Goal: Task Accomplishment & Management: Complete application form

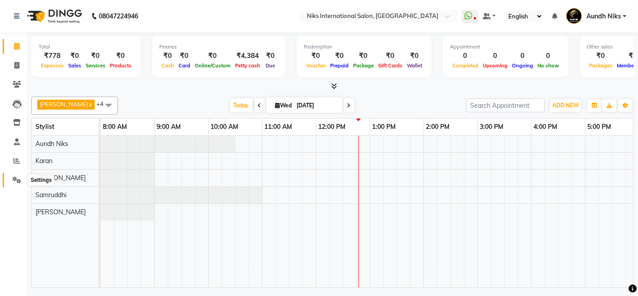
click at [16, 180] on icon at bounding box center [17, 179] width 9 height 7
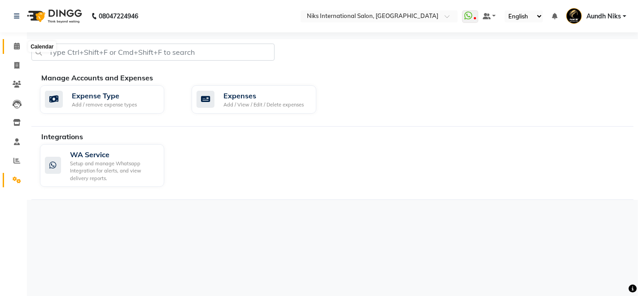
click at [16, 49] on icon at bounding box center [17, 46] width 6 height 7
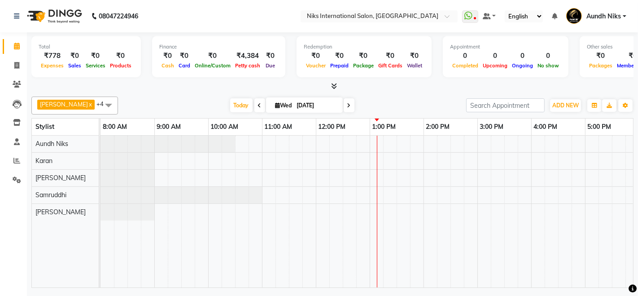
drag, startPoint x: 16, startPoint y: 49, endPoint x: 0, endPoint y: 12, distance: 40.0
click at [0, 12] on nav "08047224946 Select Location × Niks International Salon, Aundh WhatsApp Status ✕…" at bounding box center [319, 16] width 638 height 32
click at [17, 161] on icon at bounding box center [16, 160] width 7 height 7
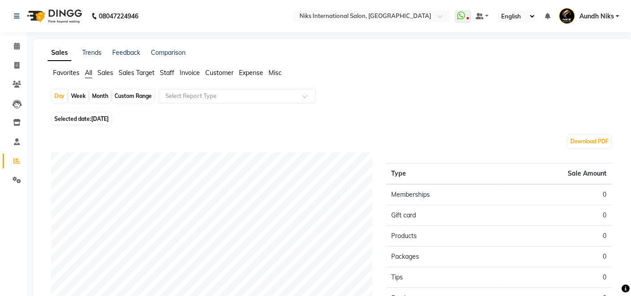
click at [104, 98] on div "Month" at bounding box center [100, 96] width 21 height 13
select select "9"
select select "2025"
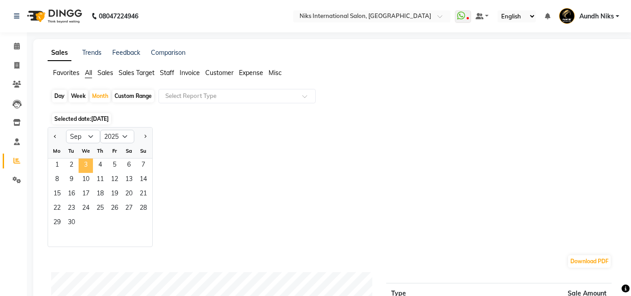
click at [87, 165] on span "3" at bounding box center [86, 165] width 14 height 14
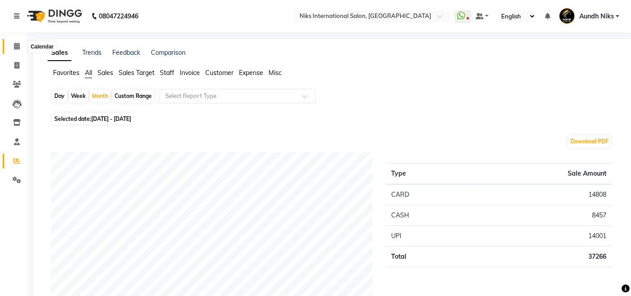
click at [18, 44] on icon at bounding box center [17, 46] width 6 height 7
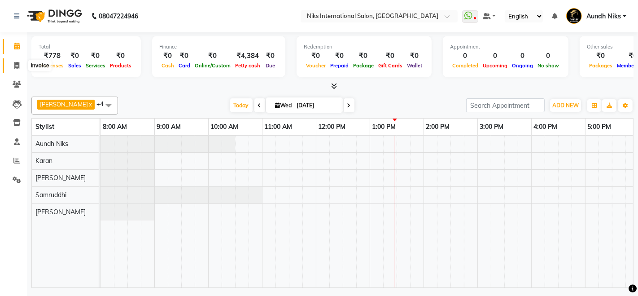
click at [18, 64] on icon at bounding box center [16, 65] width 5 height 7
select select "service"
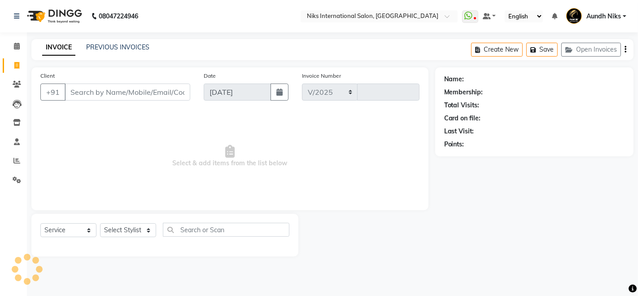
select select "6"
type input "1965"
click at [131, 233] on select "Select Stylist [PERSON_NAME] Aundh Niks [PERSON_NAME] Jiya [PERSON_NAME] Mahhi …" at bounding box center [128, 230] width 56 height 14
select select "87289"
click at [100, 223] on select "Select Stylist [PERSON_NAME] Aundh Niks [PERSON_NAME] Jiya [PERSON_NAME] Mahhi …" at bounding box center [128, 230] width 56 height 14
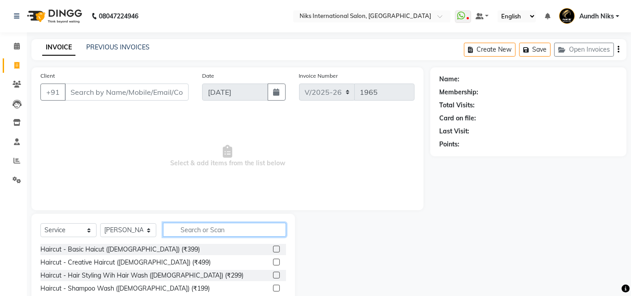
click at [236, 233] on input "text" at bounding box center [224, 230] width 123 height 14
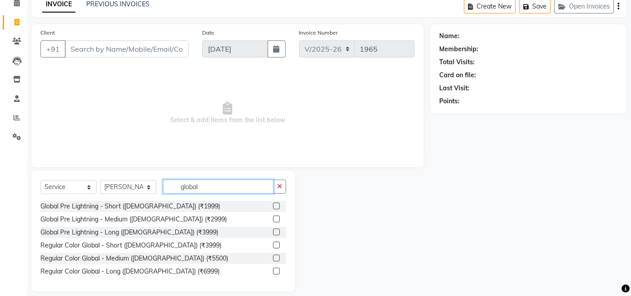
scroll to position [52, 0]
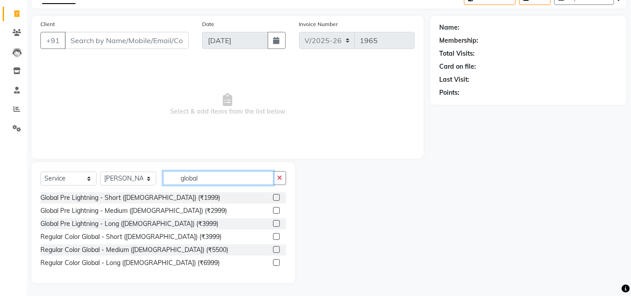
type input "global"
click at [277, 250] on label at bounding box center [276, 249] width 7 height 7
click at [277, 250] on input "checkbox" at bounding box center [276, 250] width 6 height 6
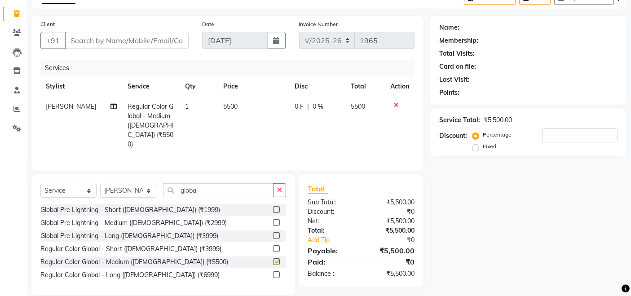
checkbox input "false"
click at [146, 192] on select "Select Stylist [PERSON_NAME] Aundh Niks [PERSON_NAME] Jiya [PERSON_NAME] Mahhi …" at bounding box center [128, 191] width 56 height 14
select select "20840"
click at [100, 184] on select "Select Stylist [PERSON_NAME] Aundh Niks [PERSON_NAME] Jiya [PERSON_NAME] Mahhi …" at bounding box center [128, 191] width 56 height 14
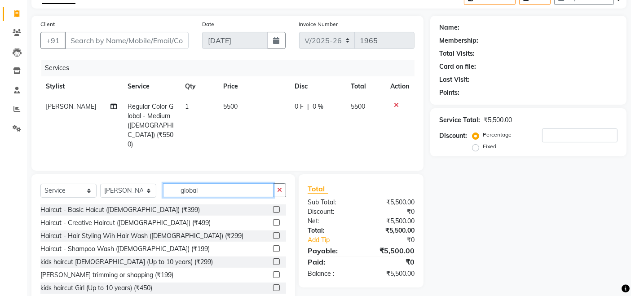
click at [233, 184] on input "global" at bounding box center [218, 190] width 110 height 14
type input "g"
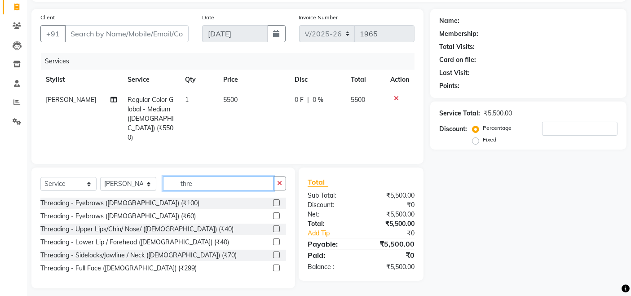
scroll to position [62, 0]
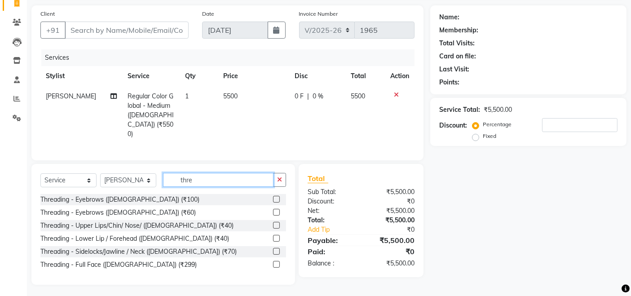
type input "thre"
click at [276, 210] on label at bounding box center [276, 212] width 7 height 7
click at [276, 210] on input "checkbox" at bounding box center [276, 213] width 6 height 6
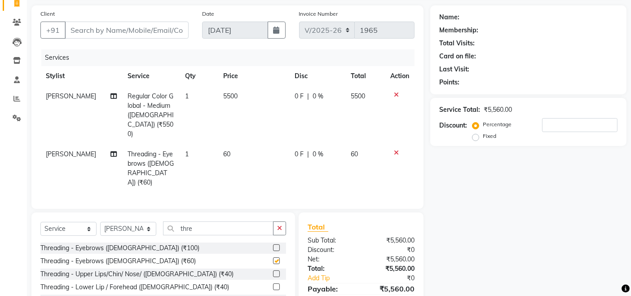
checkbox input "false"
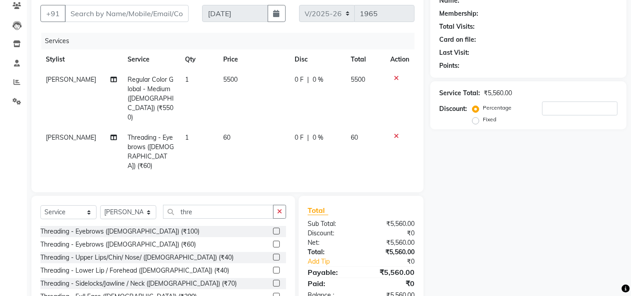
scroll to position [101, 0]
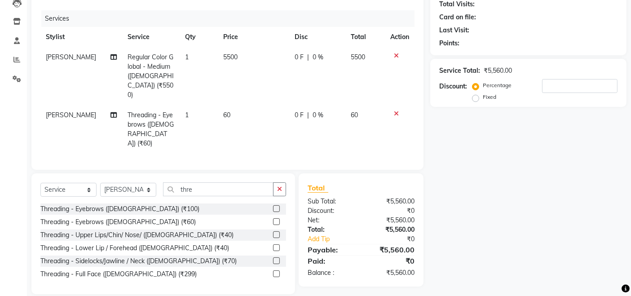
click at [276, 231] on label at bounding box center [276, 234] width 7 height 7
click at [276, 232] on input "checkbox" at bounding box center [276, 235] width 6 height 6
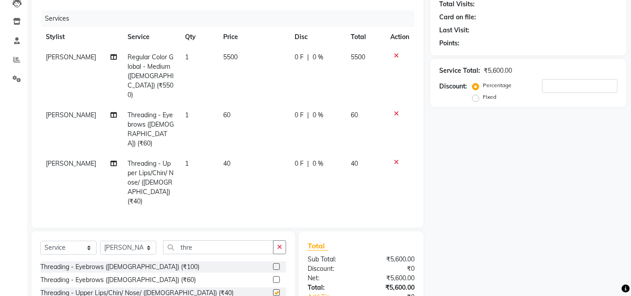
checkbox input "false"
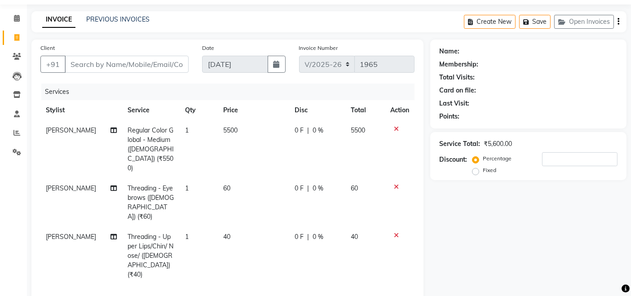
scroll to position [0, 0]
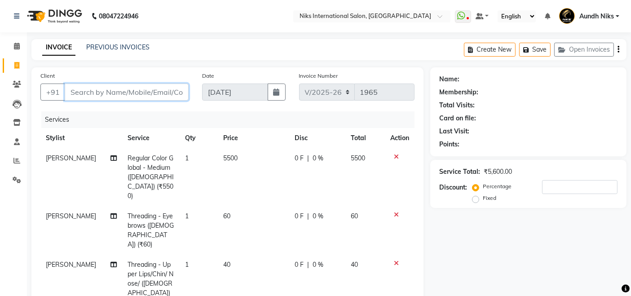
click at [147, 89] on input "Client" at bounding box center [127, 92] width 124 height 17
type input "9"
type input "0"
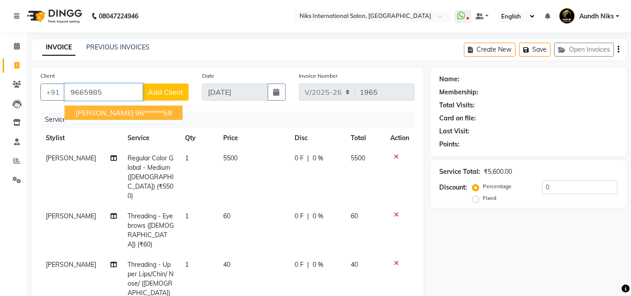
click at [140, 112] on ngb-highlight "96******59" at bounding box center [153, 112] width 37 height 9
type input "96******59"
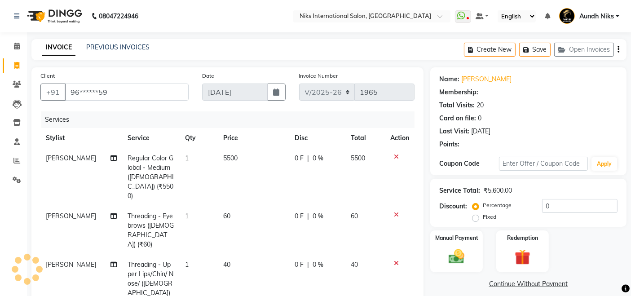
type input "20"
select select "1: Object"
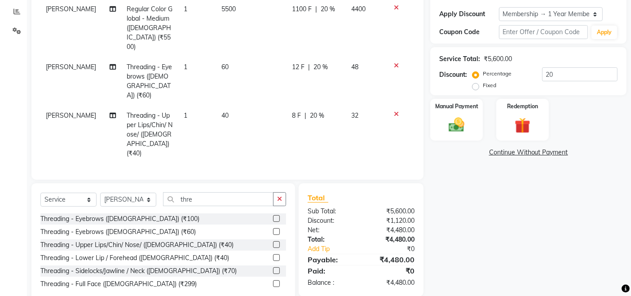
scroll to position [150, 0]
click at [471, 113] on div "Manual Payment" at bounding box center [456, 119] width 54 height 44
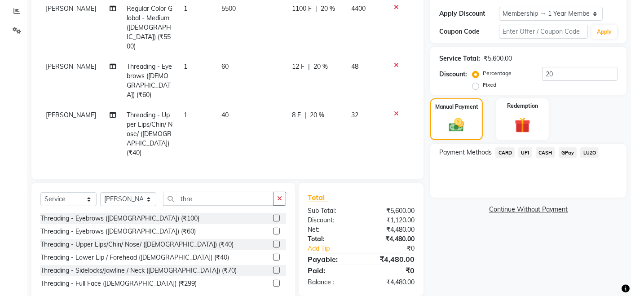
click at [505, 152] on span "CARD" at bounding box center [504, 152] width 19 height 10
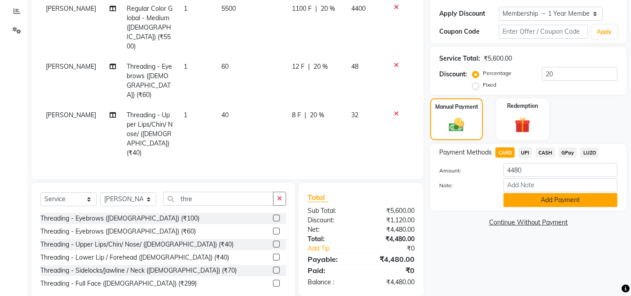
click at [519, 202] on button "Add Payment" at bounding box center [560, 200] width 114 height 14
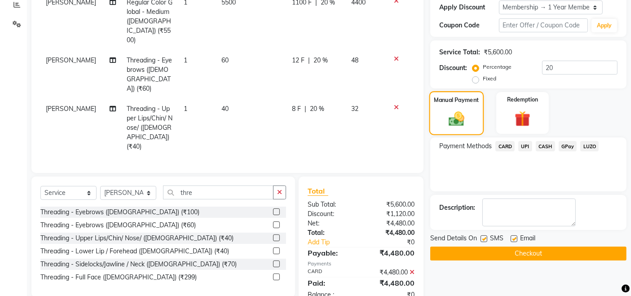
scroll to position [156, 0]
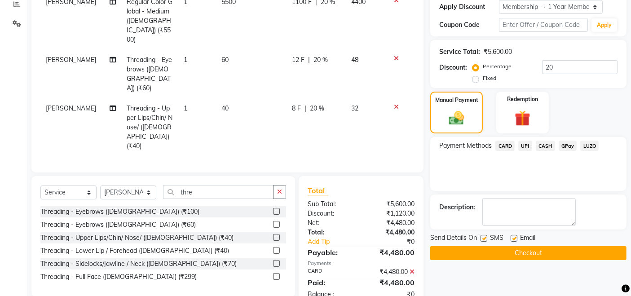
click at [480, 253] on button "Checkout" at bounding box center [528, 253] width 196 height 14
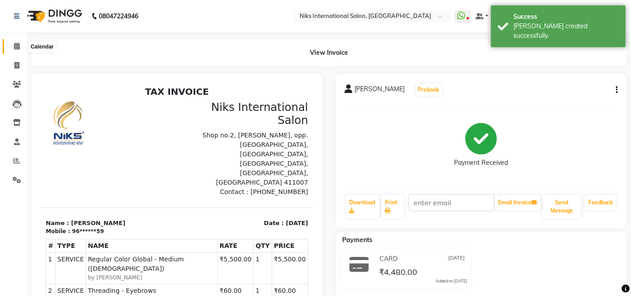
click at [15, 45] on icon at bounding box center [17, 46] width 6 height 7
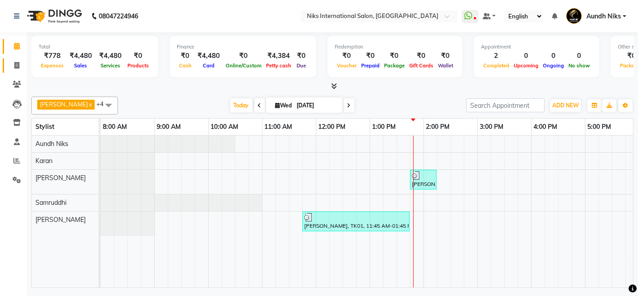
click at [17, 66] on icon at bounding box center [16, 65] width 5 height 7
select select "service"
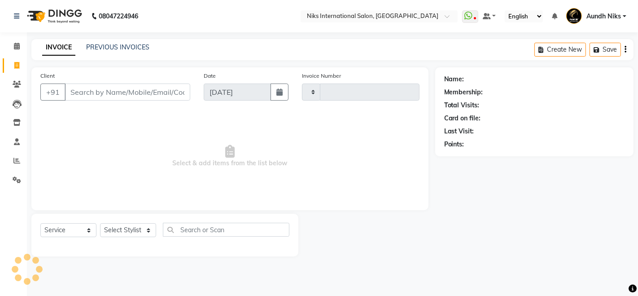
type input "1966"
select select "6"
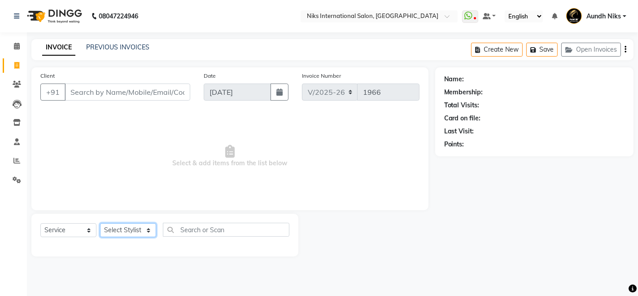
click at [144, 233] on select "Select Stylist [PERSON_NAME] Aundh Niks [PERSON_NAME] Jiya [PERSON_NAME] Mahhi …" at bounding box center [128, 230] width 56 height 14
select select "17526"
click at [100, 223] on select "Select Stylist [PERSON_NAME] Aundh Niks [PERSON_NAME] Jiya [PERSON_NAME] Mahhi …" at bounding box center [128, 230] width 56 height 14
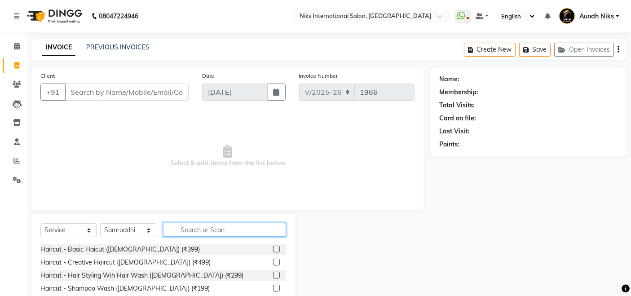
click at [211, 230] on input "text" at bounding box center [224, 230] width 123 height 14
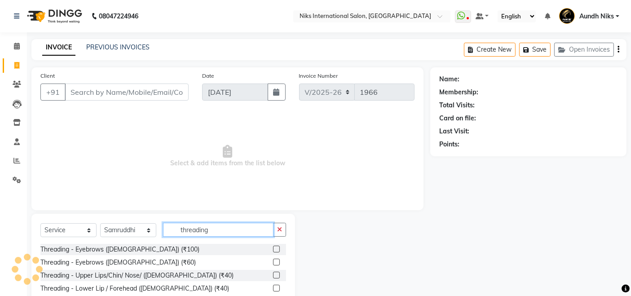
type input "threading"
click at [276, 263] on label at bounding box center [276, 262] width 7 height 7
click at [276, 263] on input "checkbox" at bounding box center [276, 263] width 6 height 6
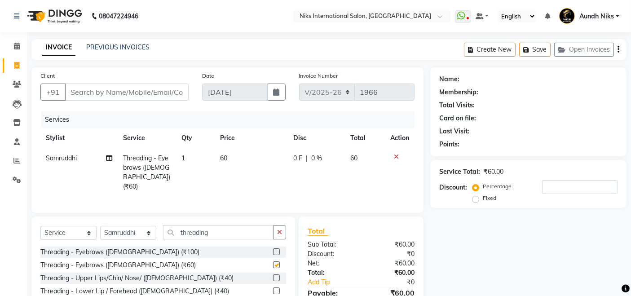
checkbox input "false"
click at [229, 229] on input "threading" at bounding box center [218, 232] width 110 height 14
type input "t"
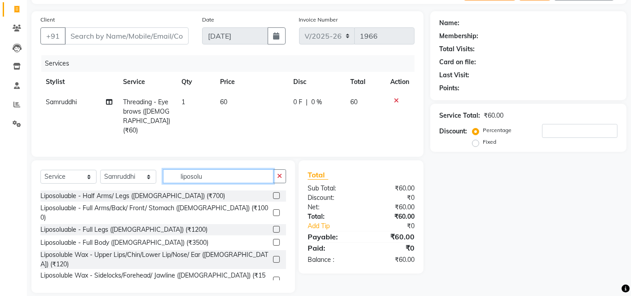
scroll to position [64, 0]
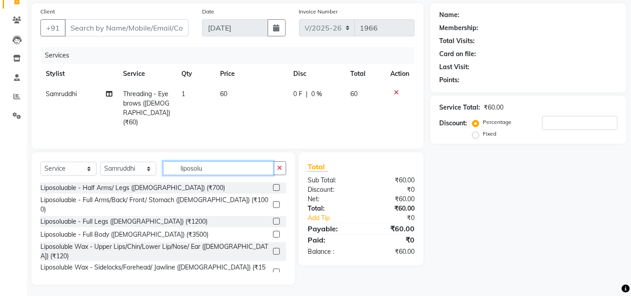
type input "liposolu"
click at [273, 248] on label at bounding box center [276, 251] width 7 height 7
click at [273, 249] on input "checkbox" at bounding box center [276, 252] width 6 height 6
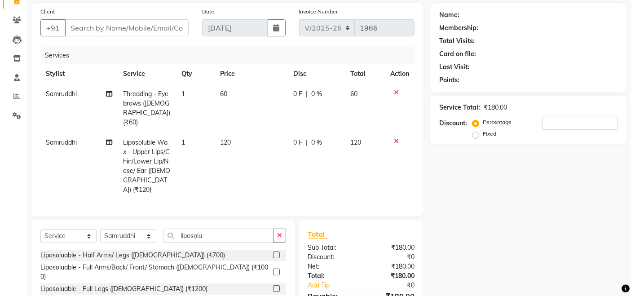
checkbox input "false"
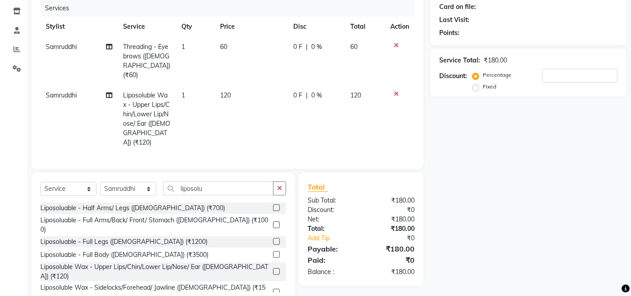
scroll to position [122, 0]
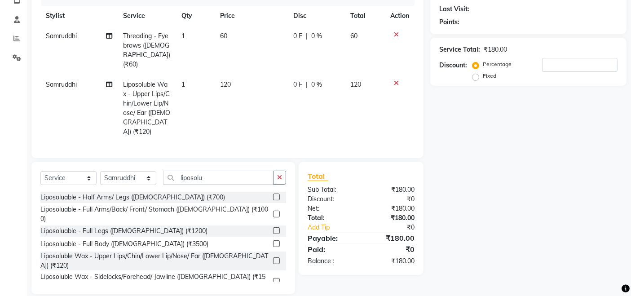
click at [273, 278] on label at bounding box center [276, 281] width 7 height 7
click at [273, 279] on input "checkbox" at bounding box center [276, 282] width 6 height 6
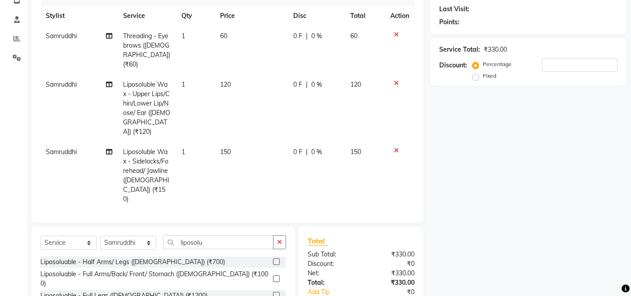
checkbox input "false"
click at [228, 235] on input "liposolu" at bounding box center [218, 242] width 110 height 14
type input "l"
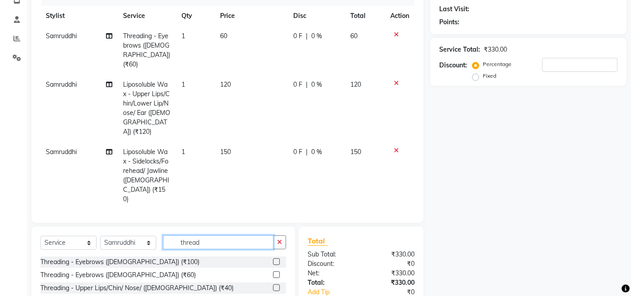
type input "thread"
click at [275, 284] on label at bounding box center [276, 287] width 7 height 7
click at [275, 285] on input "checkbox" at bounding box center [276, 288] width 6 height 6
checkbox input "false"
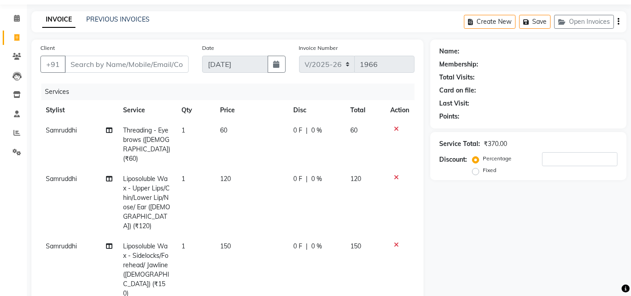
scroll to position [0, 0]
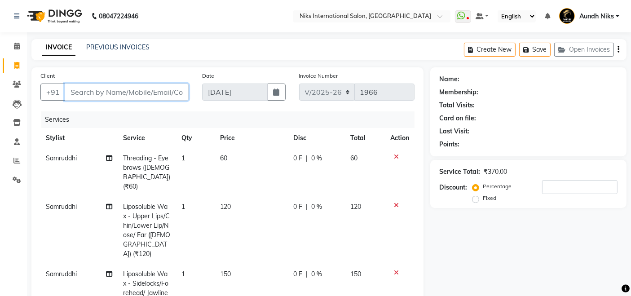
click at [149, 97] on input "Client" at bounding box center [127, 92] width 124 height 17
type input "9"
type input "0"
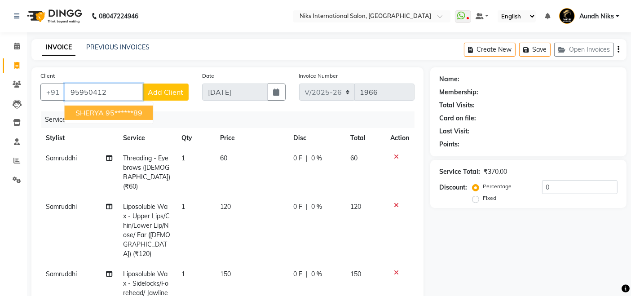
click at [135, 112] on ngb-highlight "95******89" at bounding box center [124, 112] width 37 height 9
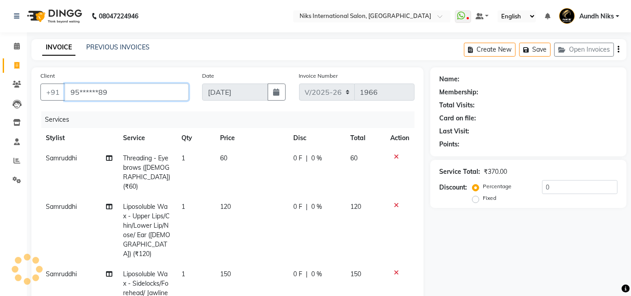
type input "95******89"
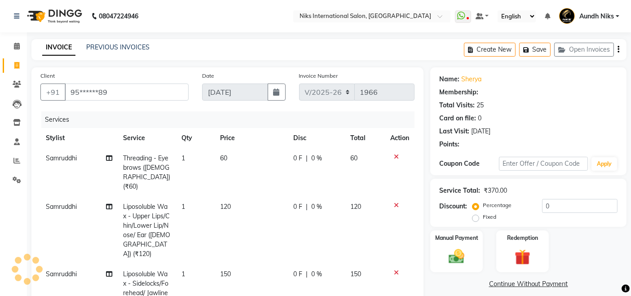
select select "1: Object"
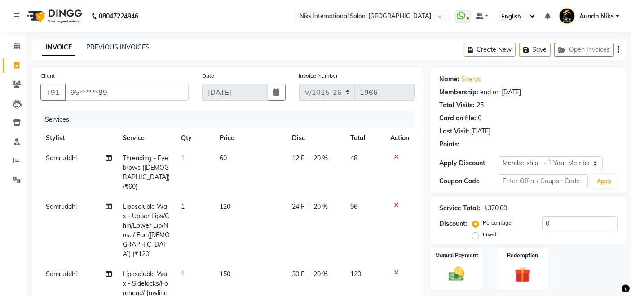
type input "20"
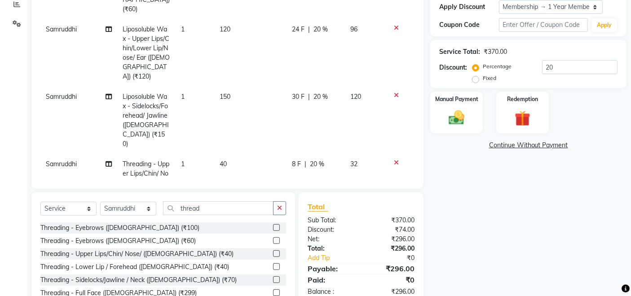
scroll to position [186, 0]
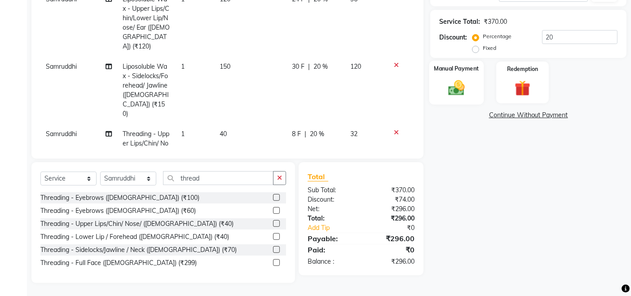
click at [464, 78] on img at bounding box center [456, 87] width 27 height 19
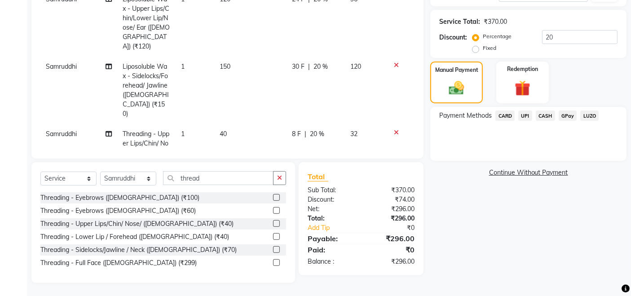
click at [504, 117] on span "CARD" at bounding box center [504, 115] width 19 height 10
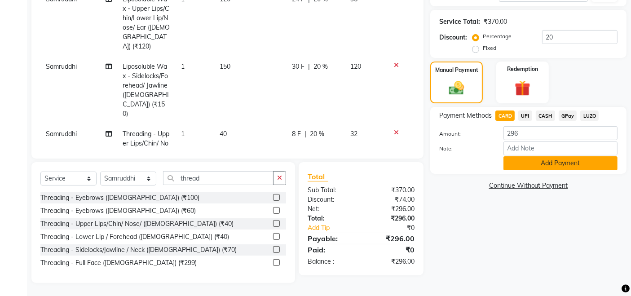
click at [527, 158] on button "Add Payment" at bounding box center [560, 163] width 114 height 14
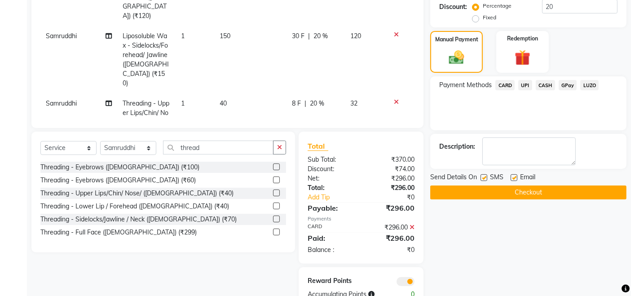
scroll to position [242, 0]
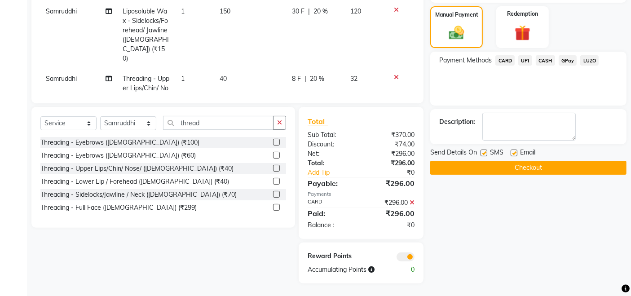
click at [530, 169] on button "Checkout" at bounding box center [528, 168] width 196 height 14
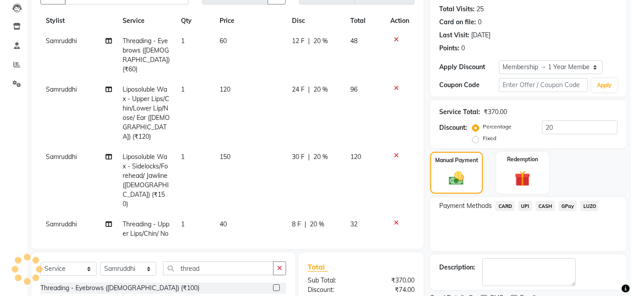
scroll to position [0, 0]
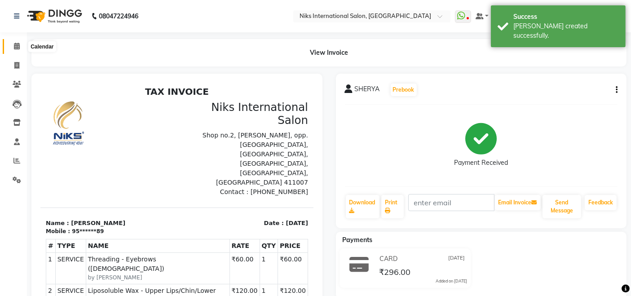
click at [17, 49] on span at bounding box center [17, 46] width 16 height 10
